Goal: Task Accomplishment & Management: Complete application form

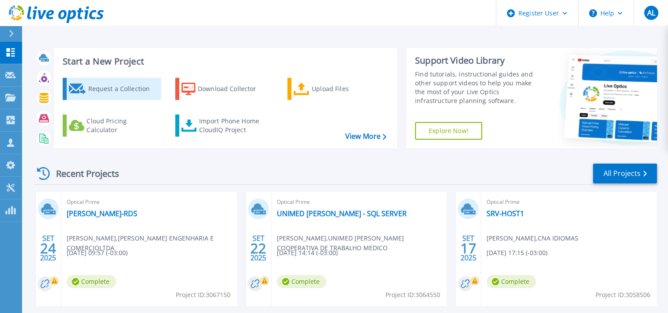
click at [72, 83] on icon at bounding box center [77, 88] width 17 height 11
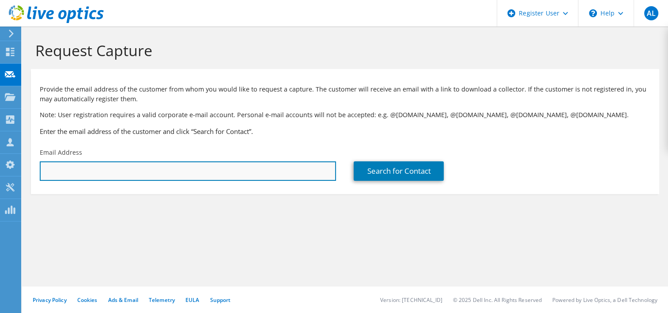
click at [263, 178] on input "text" at bounding box center [188, 170] width 296 height 19
click at [300, 172] on input "text" at bounding box center [188, 170] width 296 height 19
paste input "[EMAIL_ADDRESS][DOMAIN_NAME]>;"
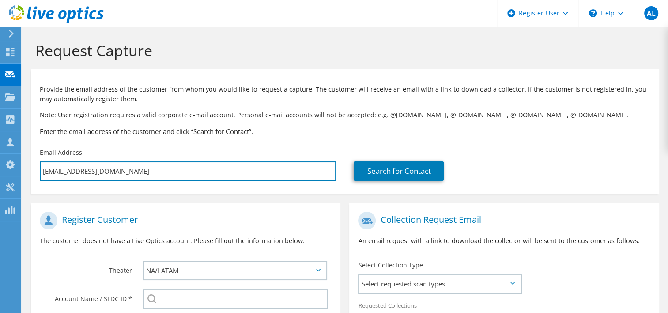
scroll to position [88, 0]
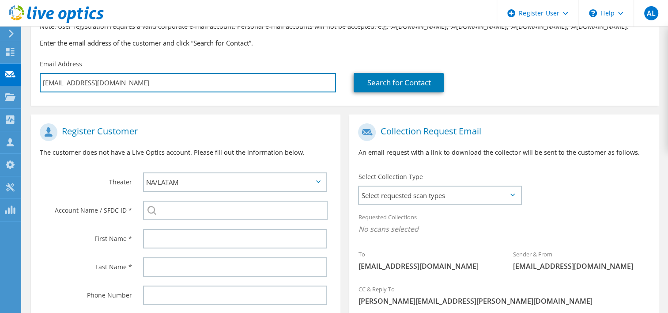
type input "[EMAIL_ADDRESS][DOMAIN_NAME]"
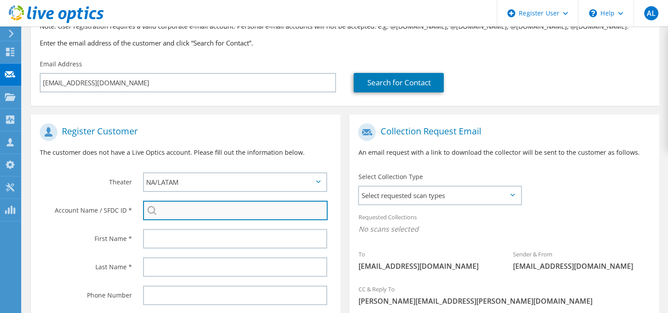
click at [187, 216] on input "search" at bounding box center [235, 210] width 185 height 19
paste input "MEDGRUPO PARTICIPACOES LTDA"
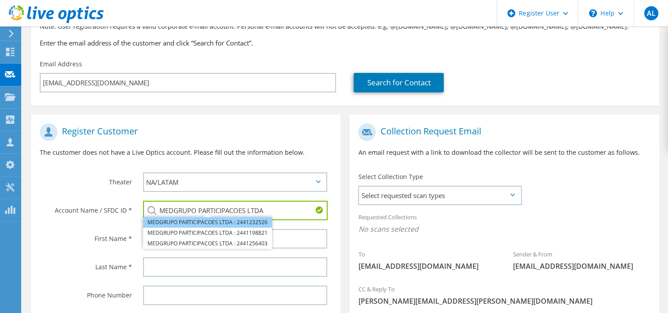
click at [217, 217] on li "MEDGRUPO PARTICIPACOES LTDA : 2441232526" at bounding box center [207, 222] width 129 height 11
type input "MEDGRUPO PARTICIPACOES LTDA : 2441232526"
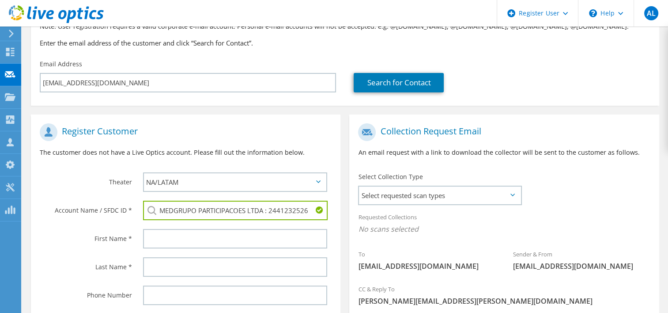
click at [196, 227] on div at bounding box center [237, 238] width 207 height 28
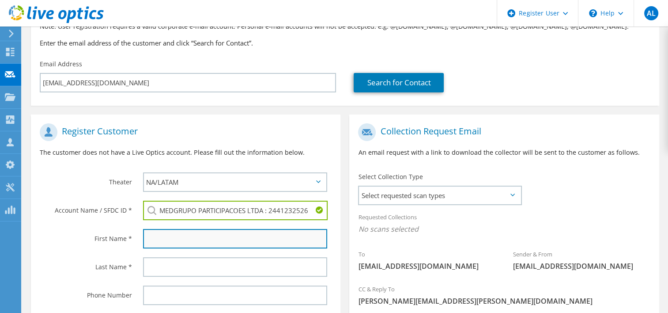
click at [196, 229] on input "text" at bounding box center [235, 238] width 185 height 19
type input "Hygor"
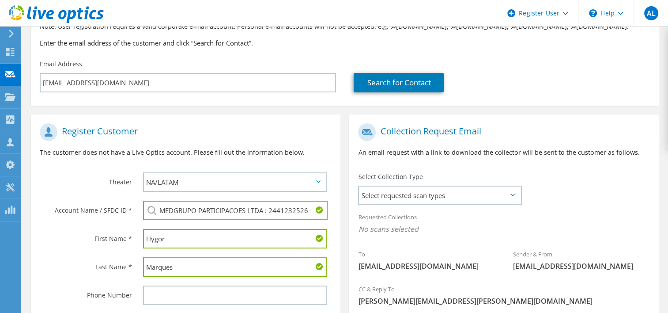
scroll to position [196, 0]
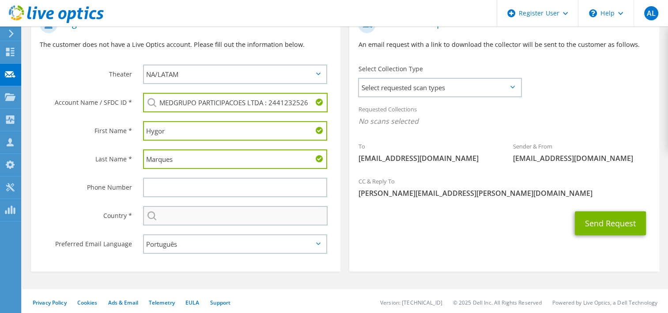
type input "Marques"
click at [182, 209] on input "text" at bounding box center [235, 215] width 185 height 19
type input "[GEOGRAPHIC_DATA]"
type input "51996781571"
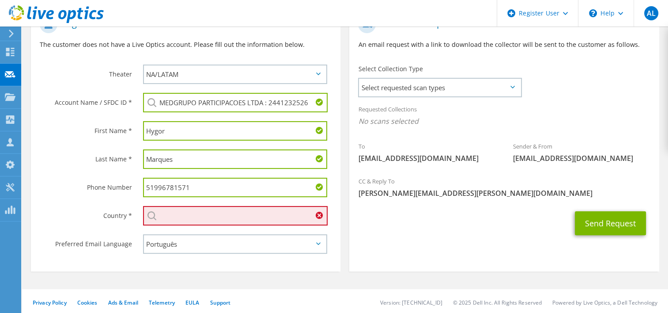
type input "[GEOGRAPHIC_DATA]"
drag, startPoint x: 193, startPoint y: 184, endPoint x: 143, endPoint y: 182, distance: 49.5
click at [143, 182] on input "51996781571" at bounding box center [235, 187] width 185 height 19
click at [178, 208] on input "[GEOGRAPHIC_DATA]" at bounding box center [235, 215] width 185 height 19
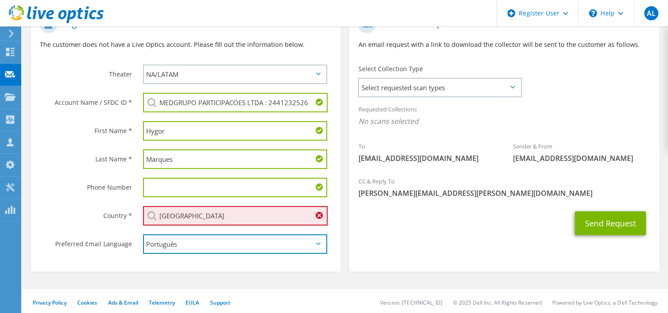
click at [256, 235] on select "English Deutsch Español Français Italiano Polski Português Русский 한국어 中文 日本語" at bounding box center [235, 243] width 185 height 19
click at [373, 222] on div "Send Request" at bounding box center [504, 223] width 310 height 33
click at [262, 213] on input "[GEOGRAPHIC_DATA]" at bounding box center [235, 215] width 185 height 19
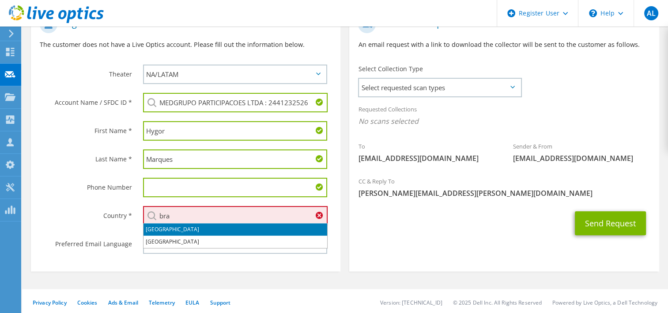
click at [177, 230] on li "[GEOGRAPHIC_DATA]" at bounding box center [236, 229] width 184 height 12
type input "[GEOGRAPHIC_DATA]"
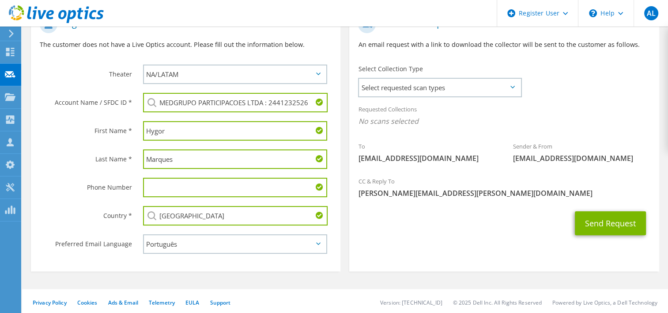
click at [360, 222] on div "Send Request" at bounding box center [504, 223] width 310 height 33
click at [457, 85] on span "Select requested scan types" at bounding box center [439, 88] width 161 height 18
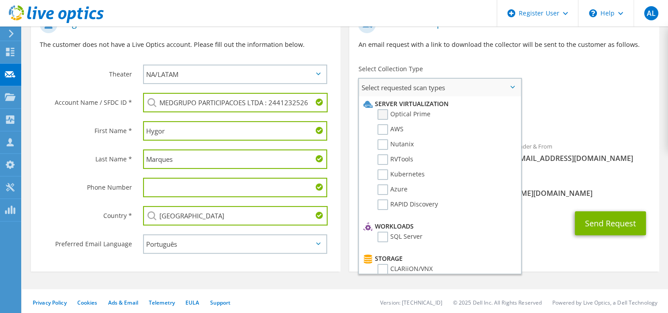
click at [408, 111] on label "Optical Prime" at bounding box center [404, 114] width 53 height 11
click at [0, 0] on input "Optical Prime" at bounding box center [0, 0] width 0 height 0
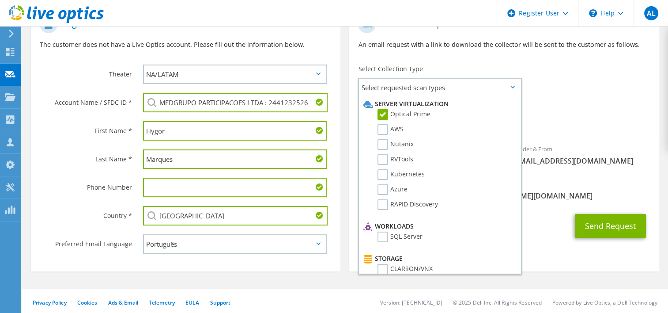
click at [569, 144] on div "Sender & From [EMAIL_ADDRESS][DOMAIN_NAME]" at bounding box center [582, 155] width 155 height 30
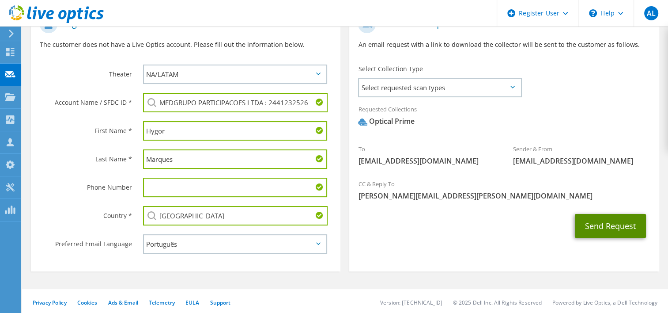
click at [610, 220] on button "Send Request" at bounding box center [610, 226] width 71 height 24
